Goal: Task Accomplishment & Management: Manage account settings

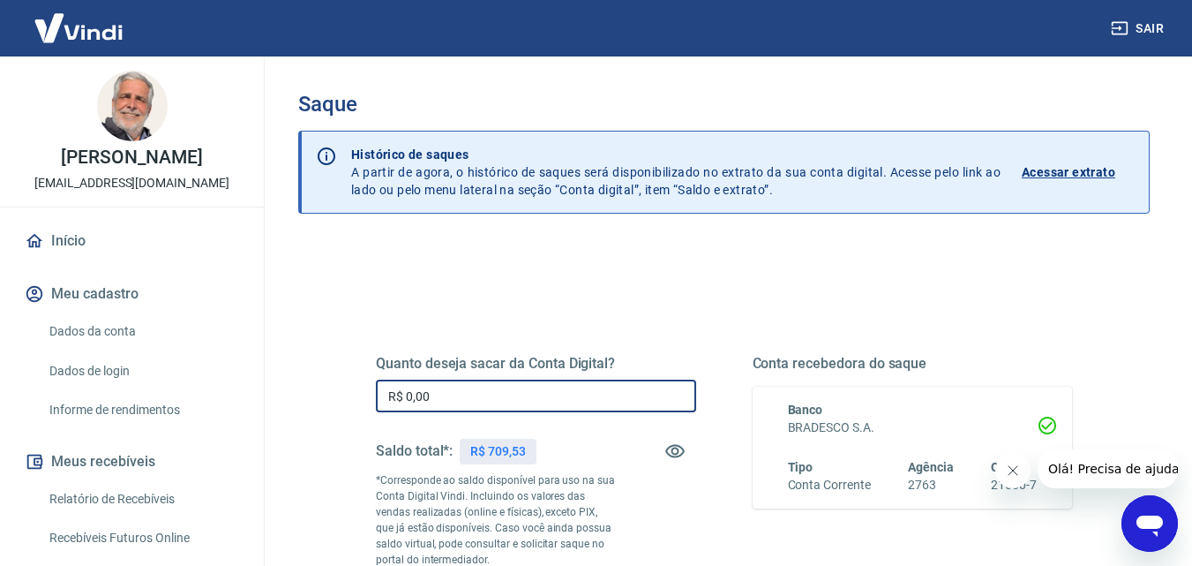
drag, startPoint x: 408, startPoint y: 393, endPoint x: 490, endPoint y: 401, distance: 82.4
click at [490, 401] on input "R$ 0,00" at bounding box center [536, 395] width 320 height 33
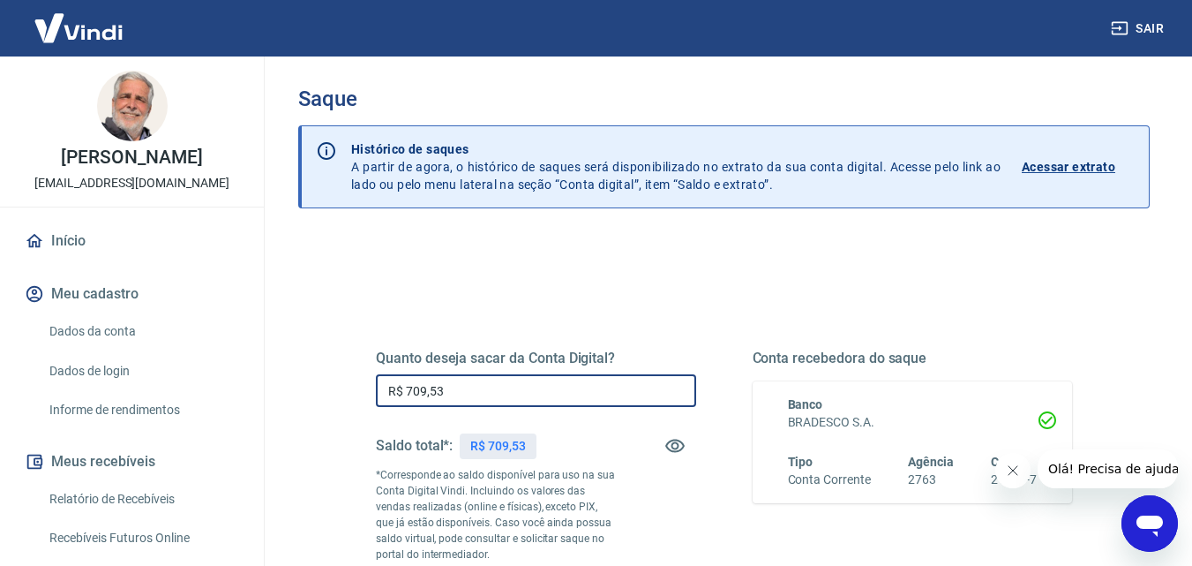
scroll to position [265, 0]
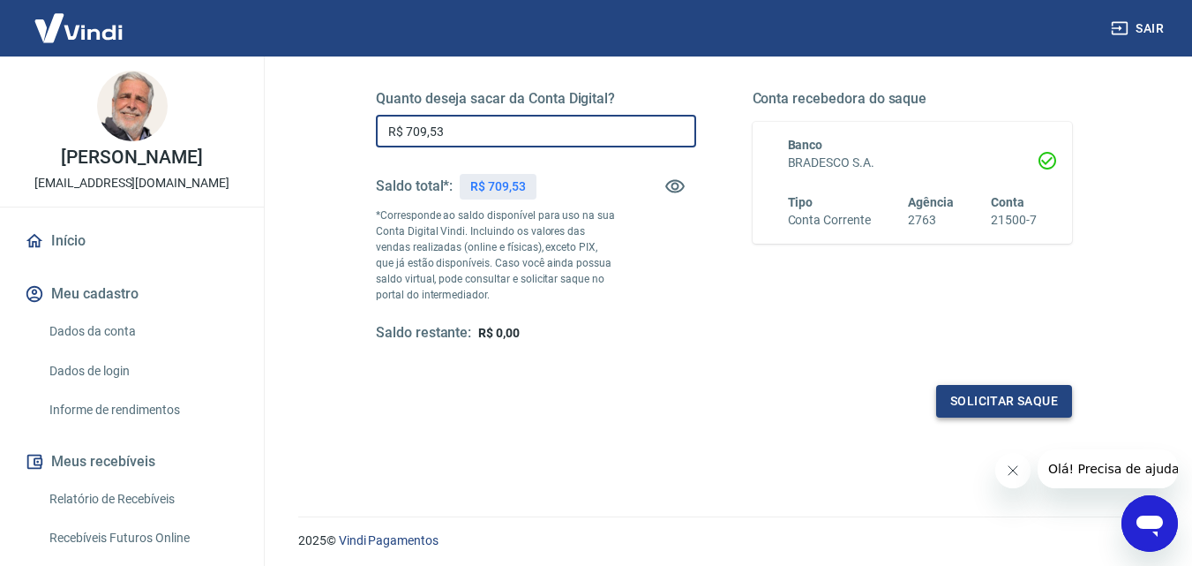
type input "R$ 709,53"
click at [983, 401] on button "Solicitar saque" at bounding box center [1004, 401] width 136 height 33
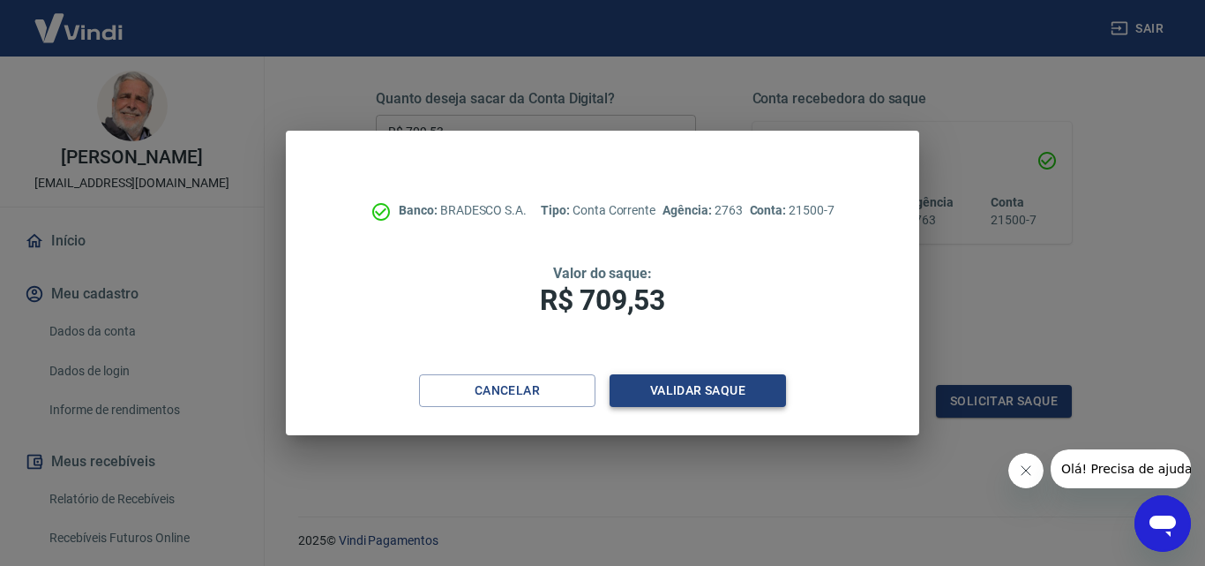
click at [690, 386] on button "Validar saque" at bounding box center [698, 390] width 176 height 33
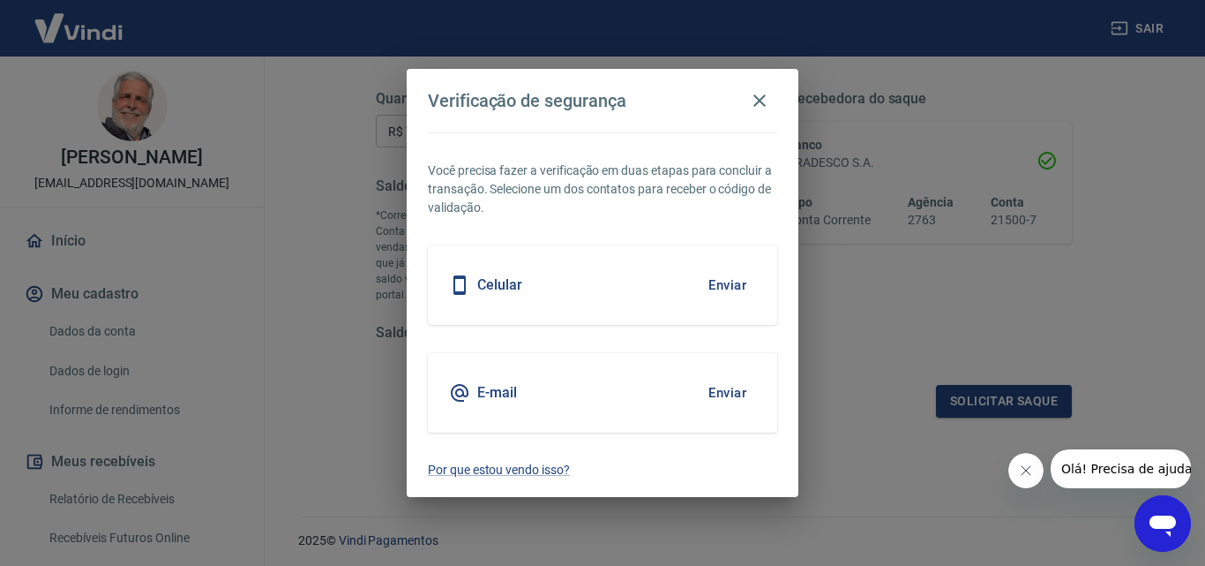
click at [723, 281] on button "Enviar" at bounding box center [727, 284] width 57 height 37
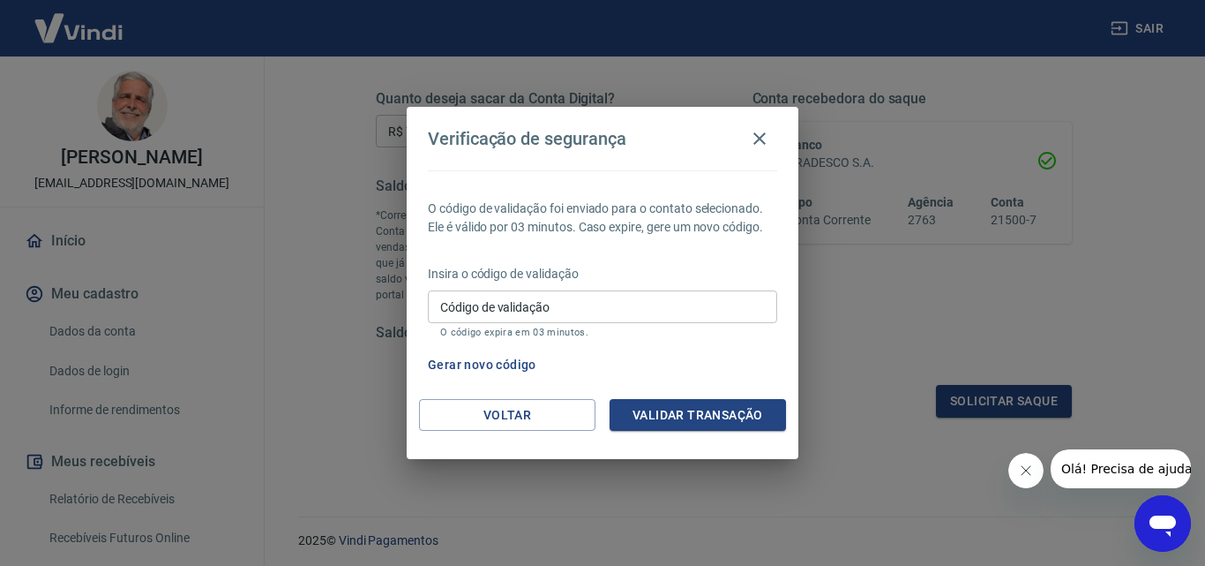
click at [589, 314] on input "Código de validação" at bounding box center [602, 306] width 349 height 33
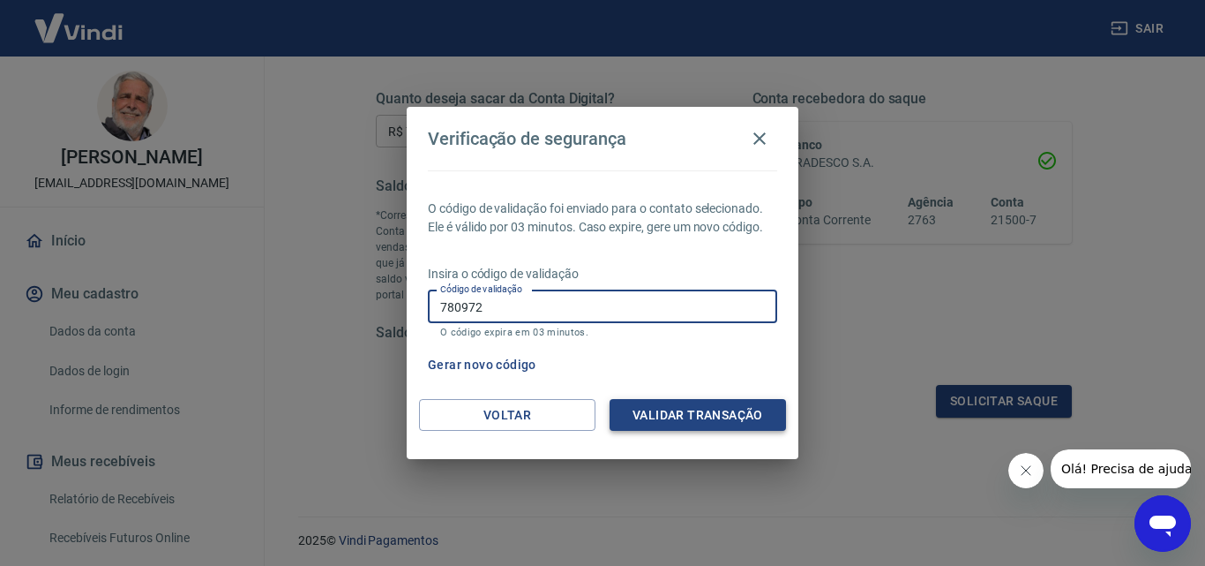
type input "780972"
click at [678, 405] on button "Validar transação" at bounding box center [698, 415] width 176 height 33
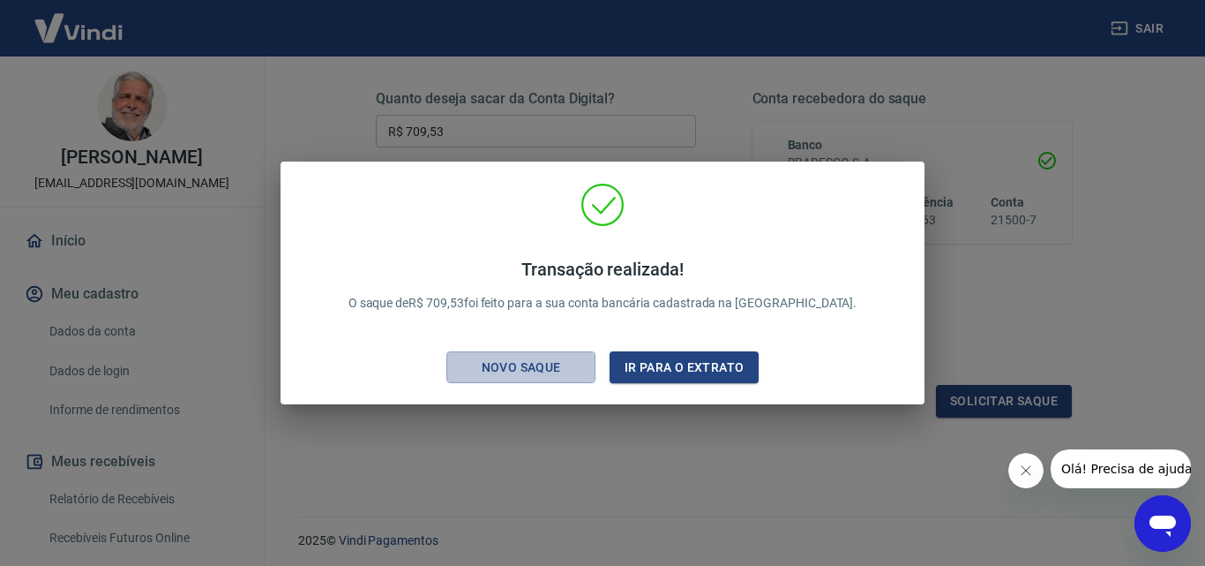
click at [545, 362] on div "Novo saque" at bounding box center [522, 367] width 122 height 22
